Goal: Task Accomplishment & Management: Manage account settings

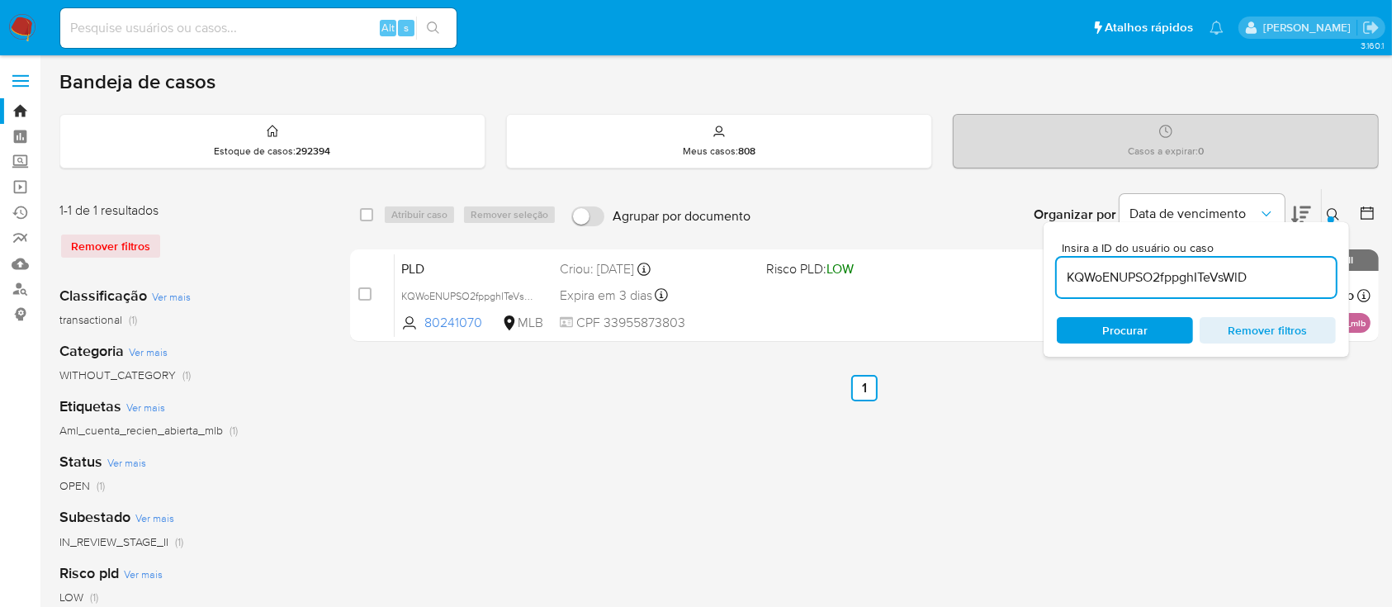
click at [29, 83] on label at bounding box center [20, 81] width 41 height 35
click at [0, 0] on input "checkbox" at bounding box center [0, 0] width 0 height 0
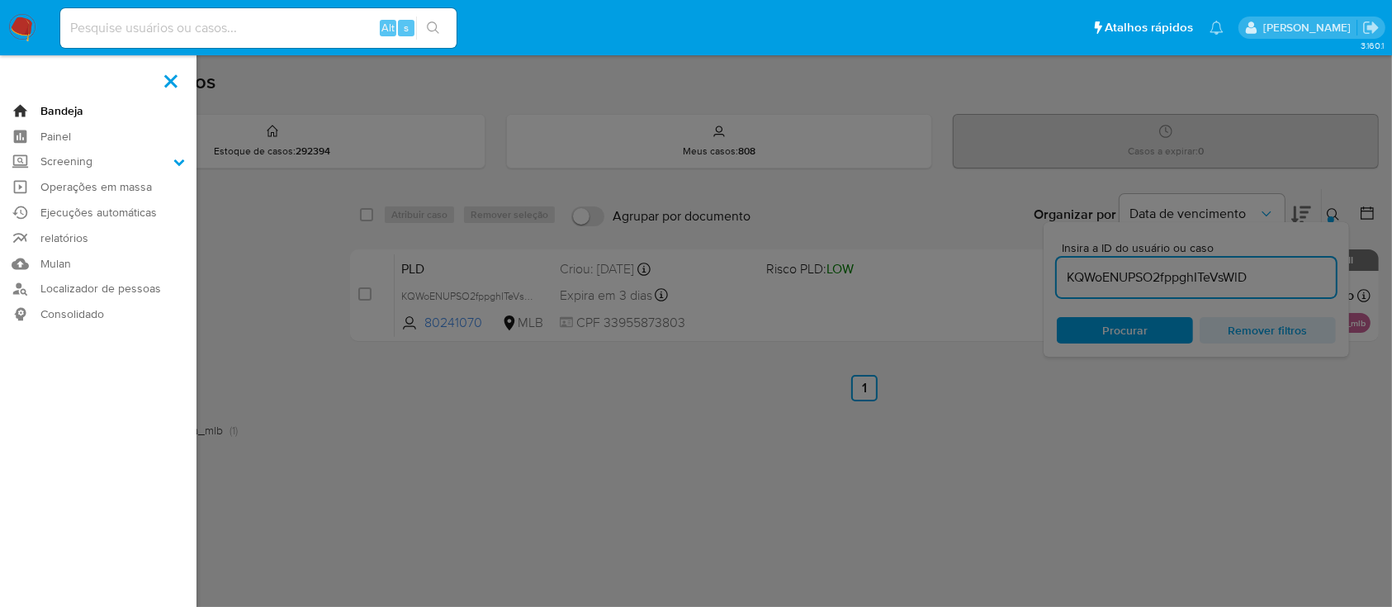
click at [66, 109] on link "Bandeja" at bounding box center [98, 111] width 196 height 26
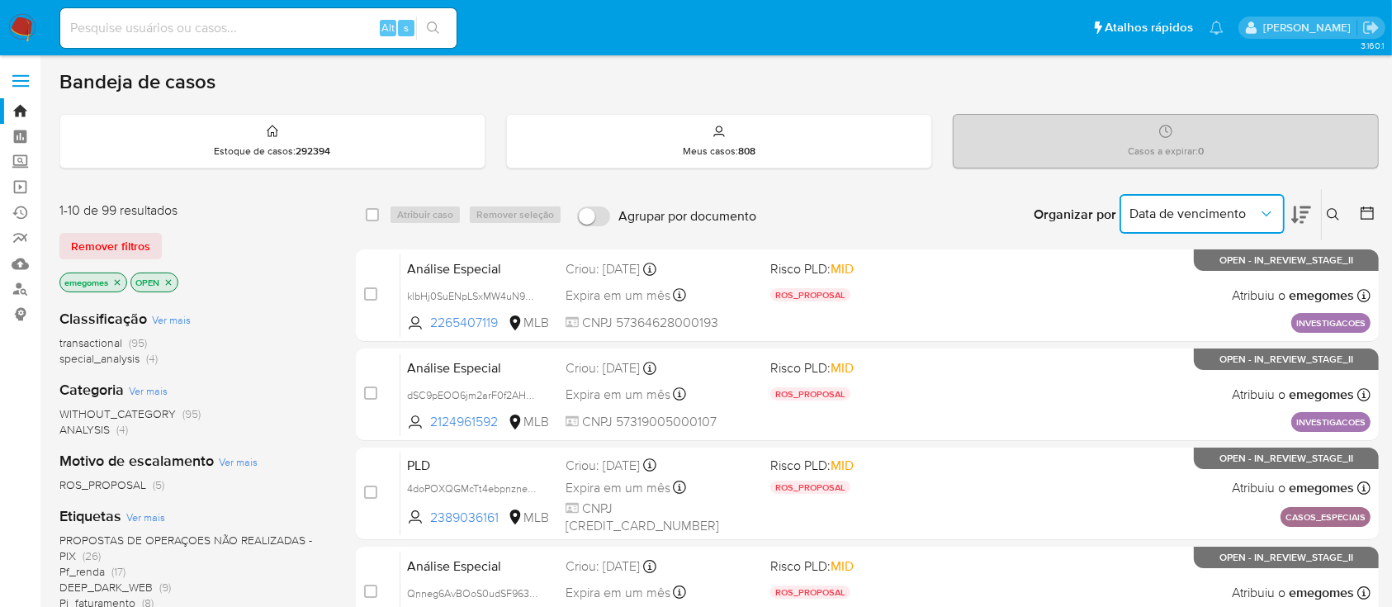
click at [1271, 215] on icon "Organizar por" at bounding box center [1266, 214] width 17 height 17
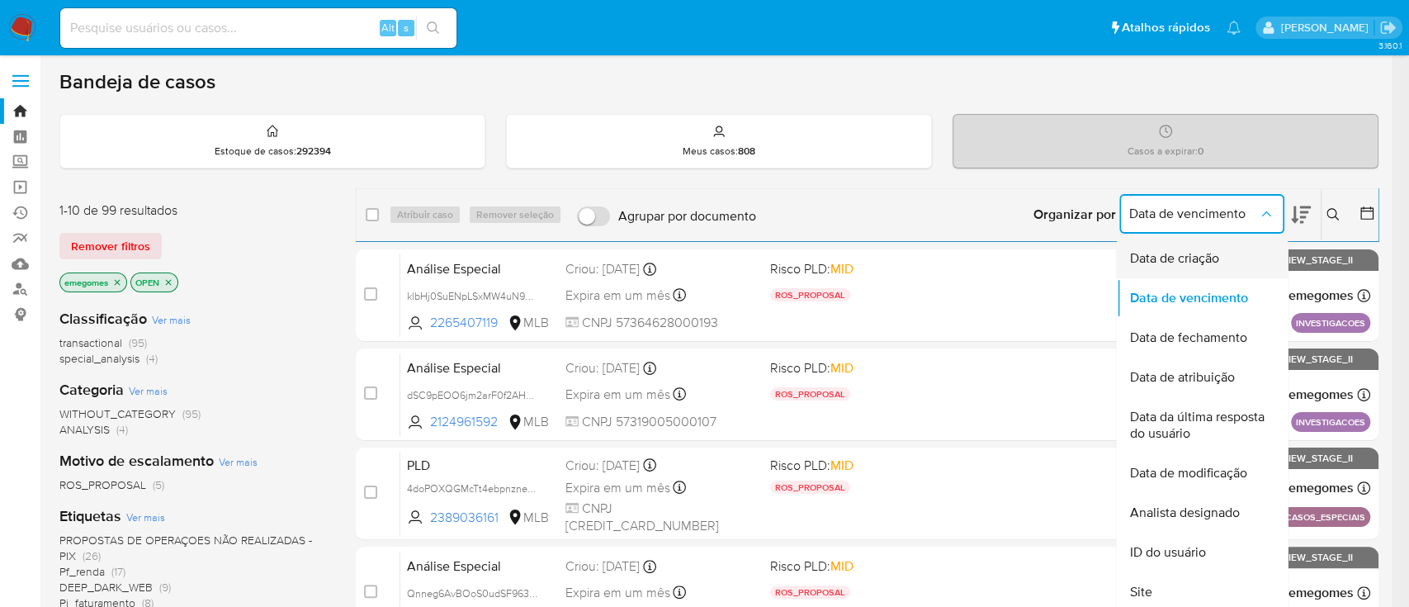
click at [1202, 262] on span "Data de criação" at bounding box center [1173, 258] width 89 height 17
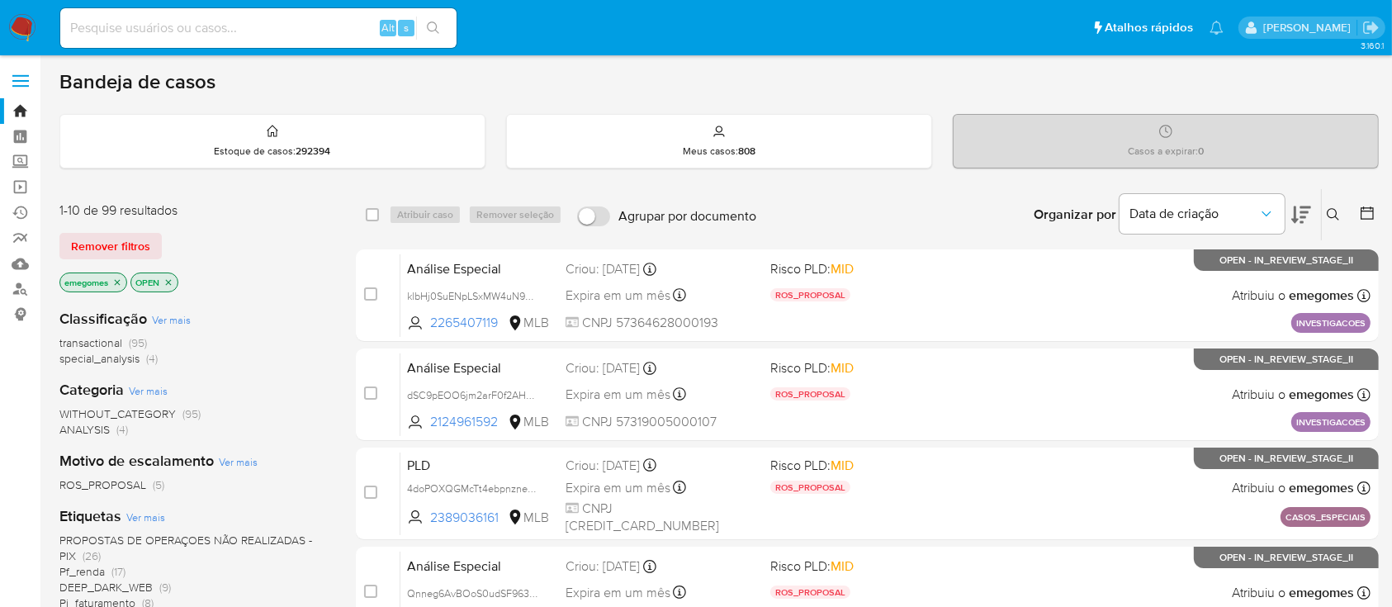
click at [1305, 205] on icon at bounding box center [1301, 215] width 20 height 20
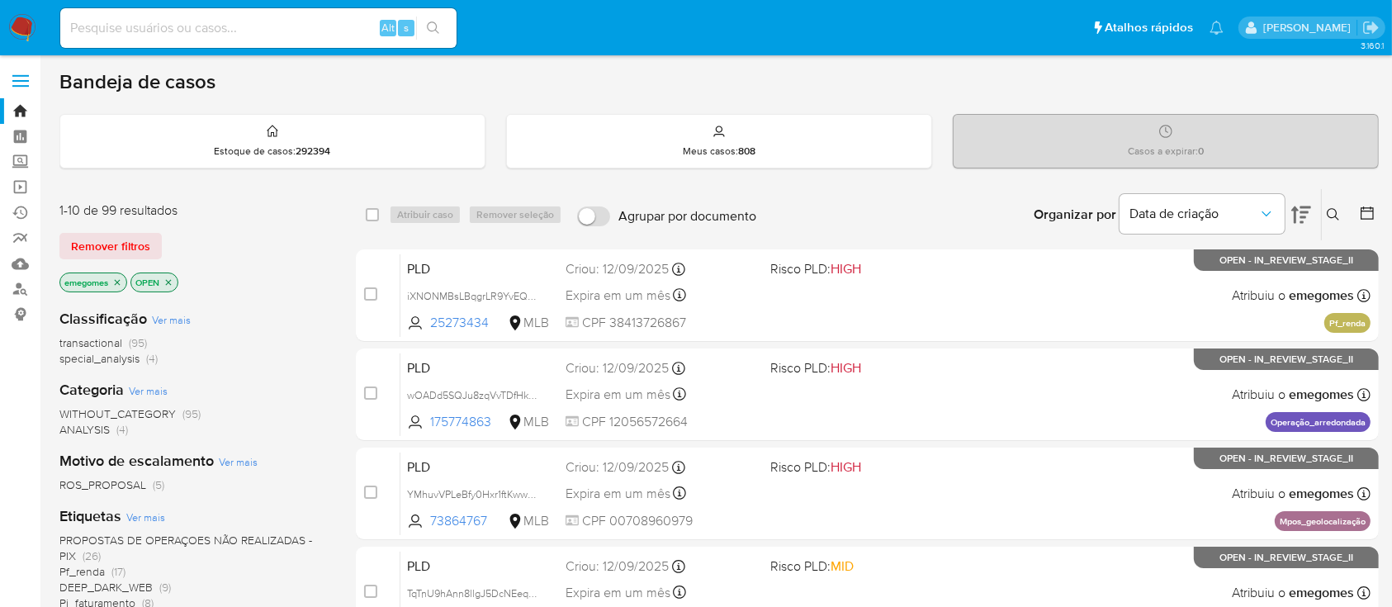
click at [1305, 205] on icon at bounding box center [1301, 215] width 20 height 20
